Goal: Navigation & Orientation: Find specific page/section

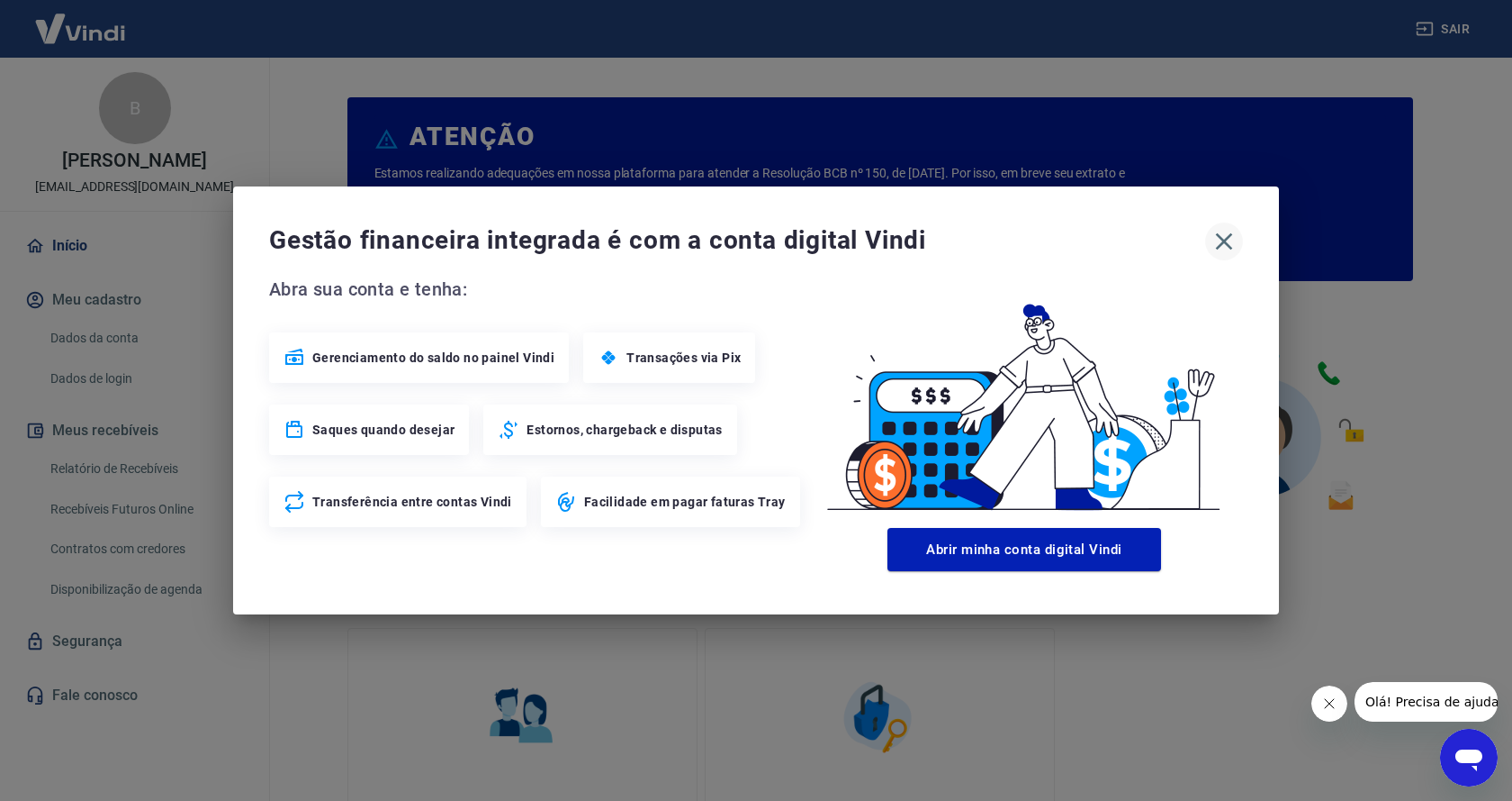
click at [1223, 240] on icon "button" at bounding box center [1224, 241] width 17 height 17
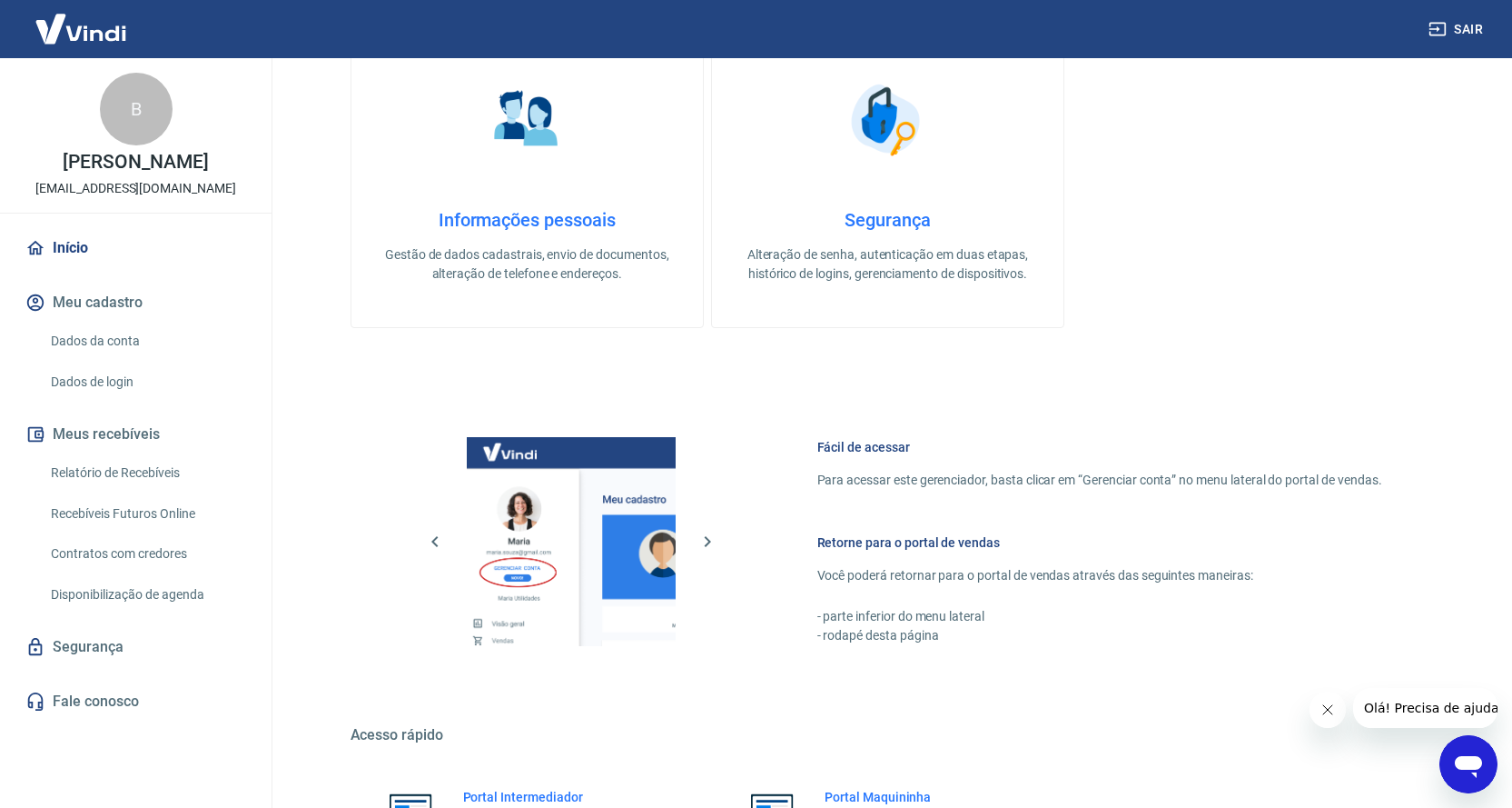
scroll to position [797, 0]
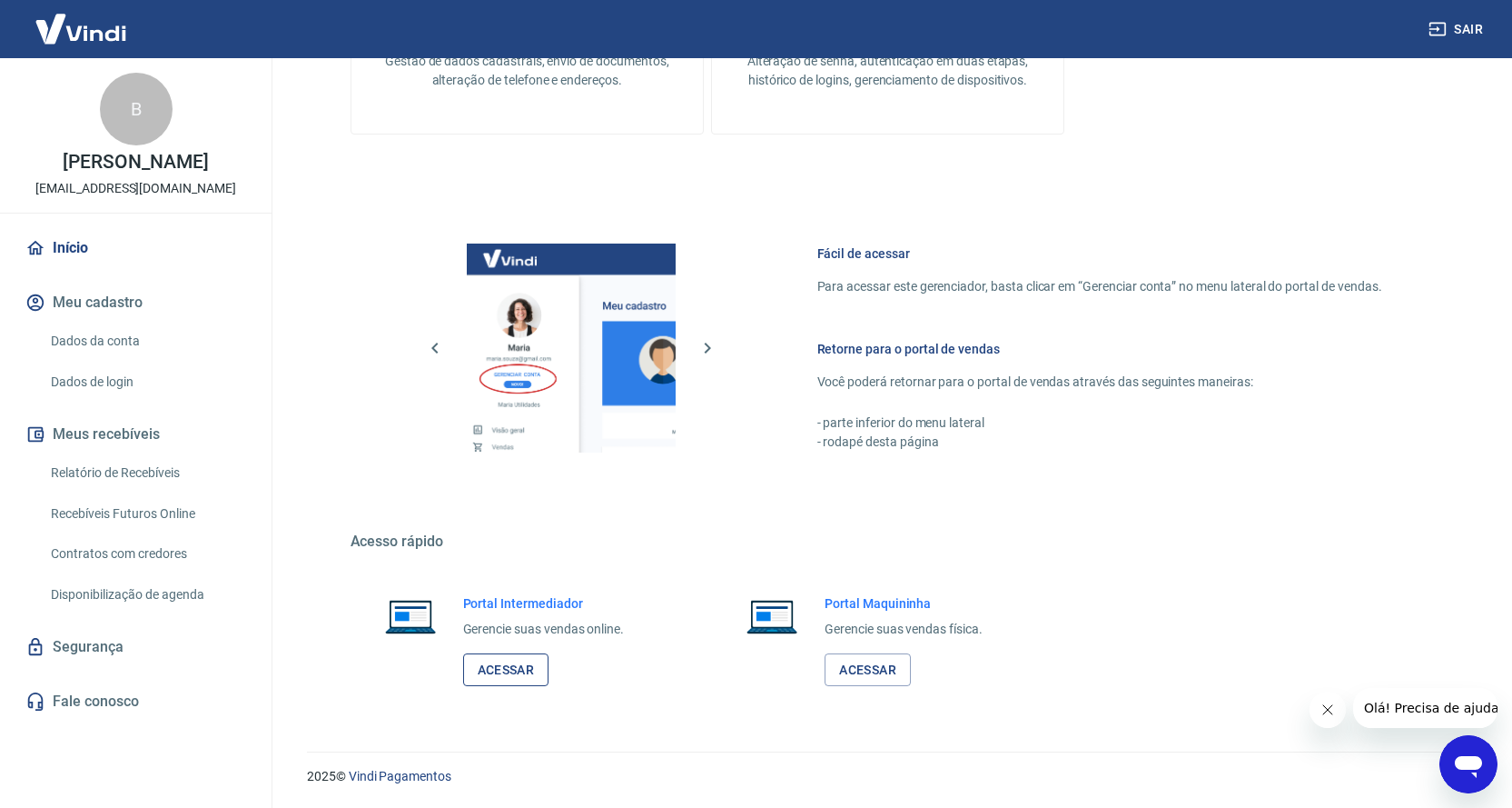
click at [506, 664] on link "Acessar" at bounding box center [506, 670] width 86 height 34
